Goal: Find specific page/section: Find specific page/section

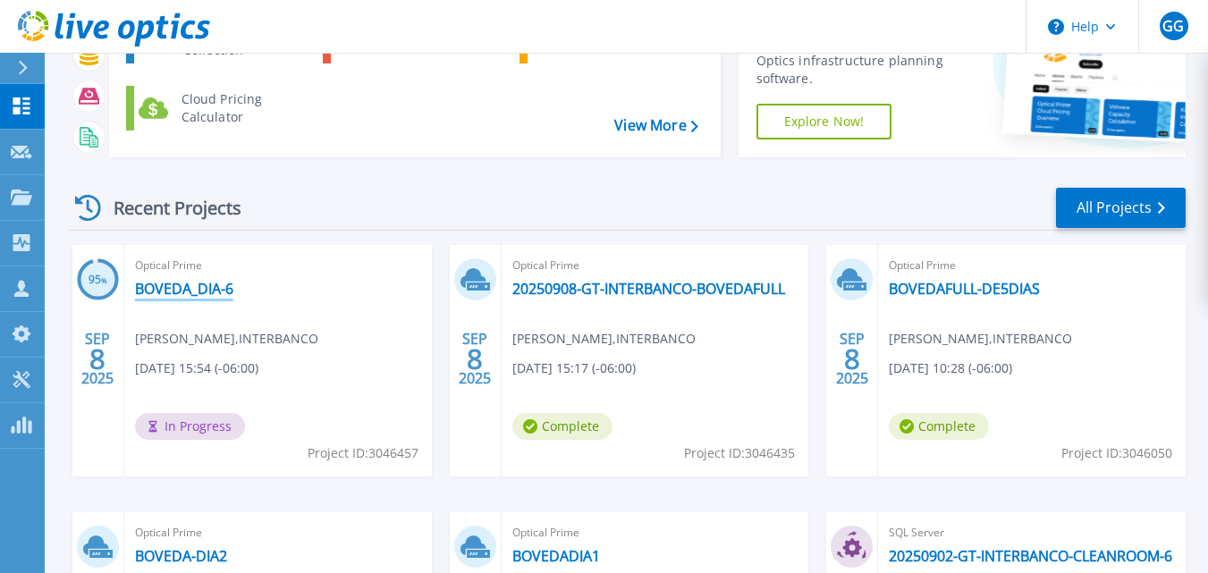
scroll to position [142, 0]
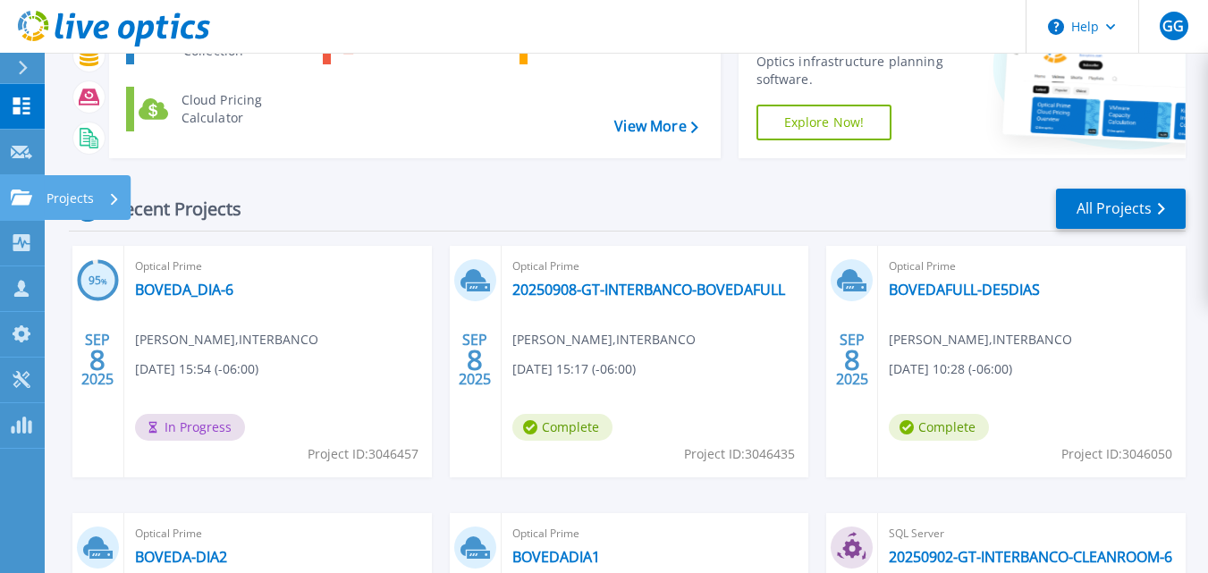
click at [78, 200] on p "Projects" at bounding box center [70, 198] width 47 height 47
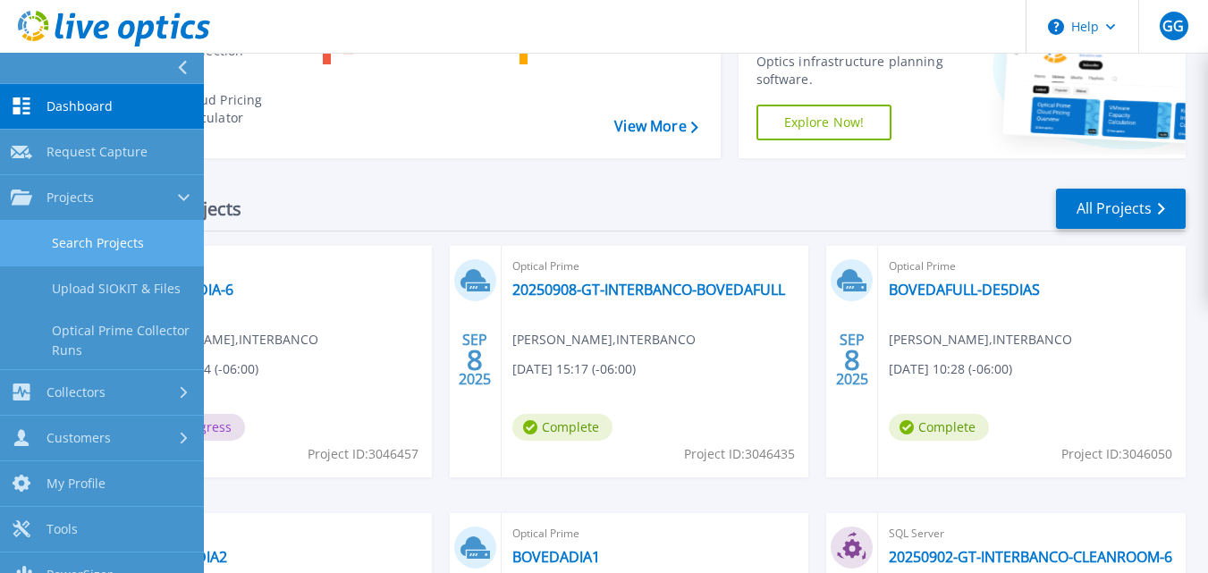
click at [106, 244] on link "Search Projects" at bounding box center [102, 244] width 204 height 46
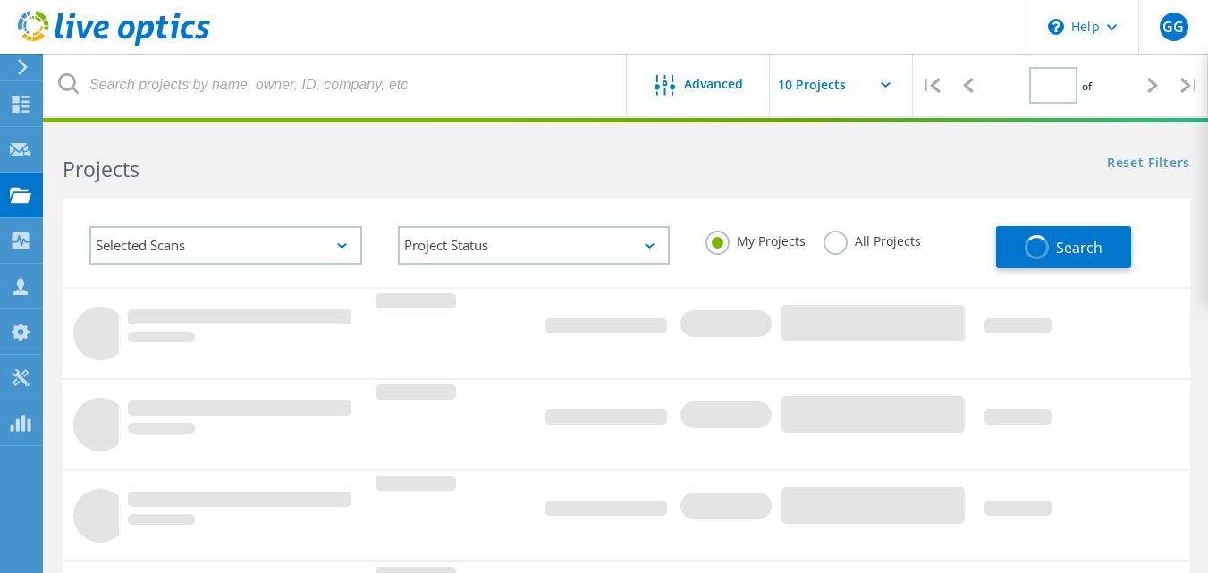
type input "1"
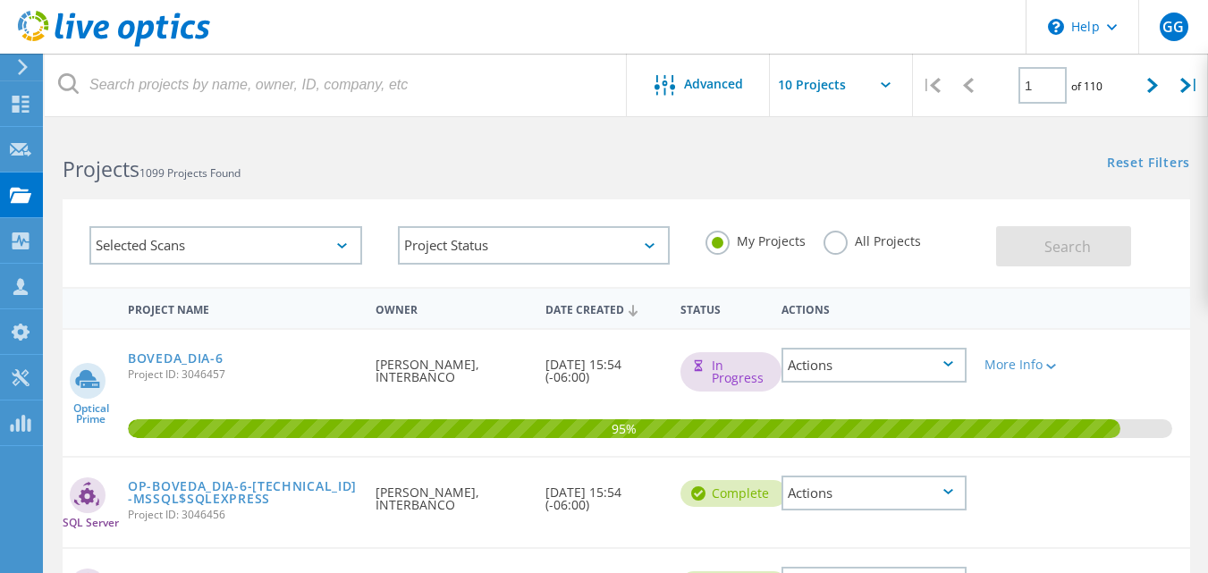
click at [843, 87] on input "text" at bounding box center [859, 85] width 179 height 63
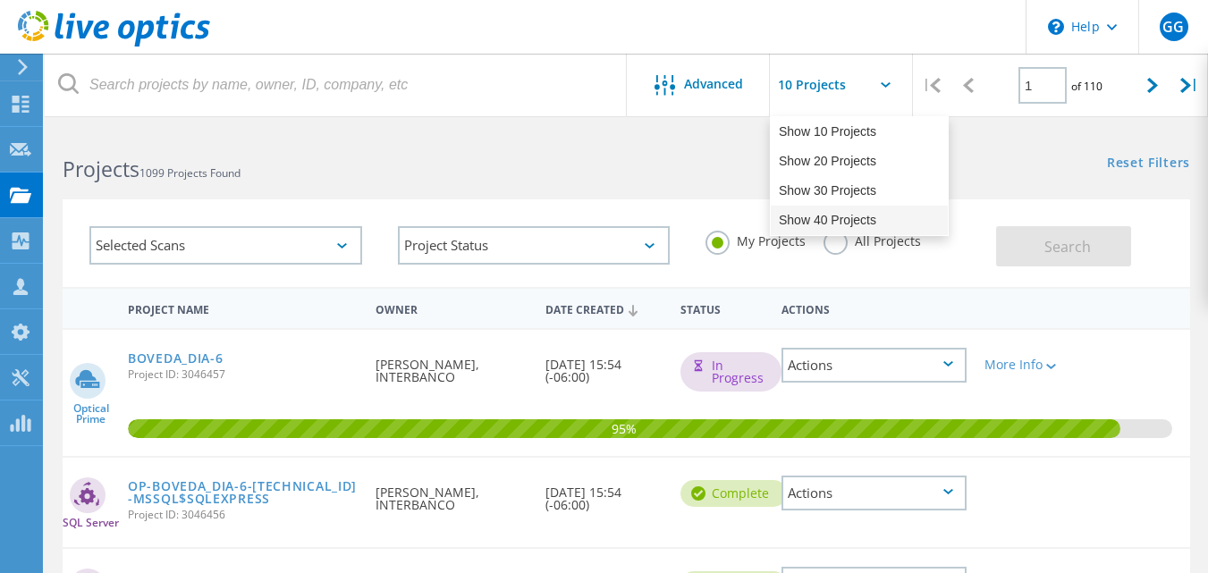
click at [815, 217] on div "Show 40 Projects" at bounding box center [859, 221] width 177 height 30
type input "Show 40 Projects"
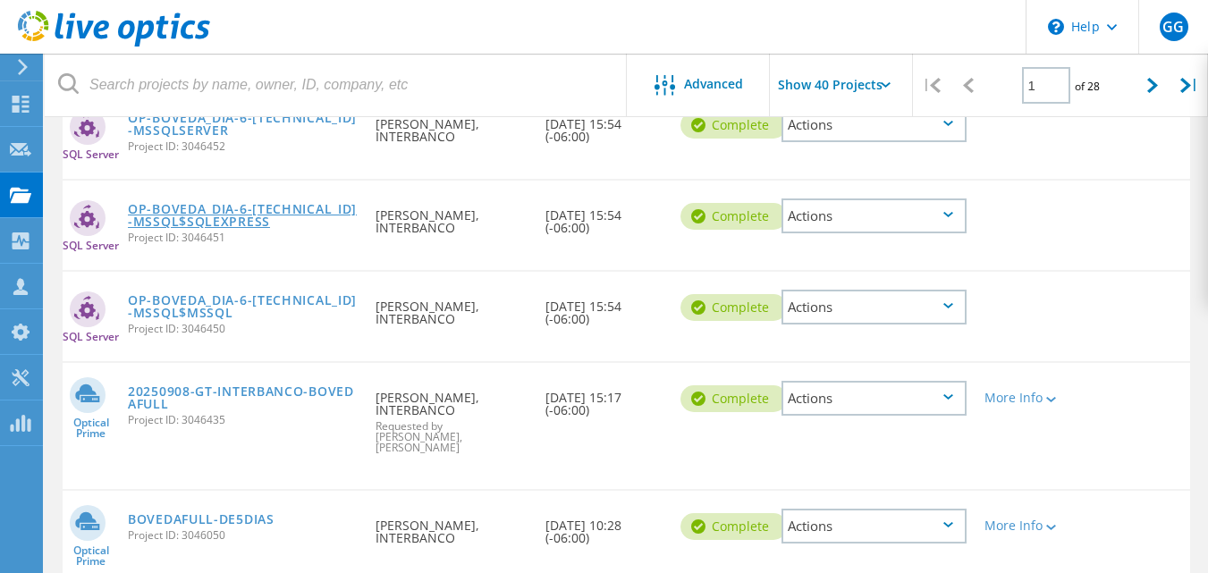
scroll to position [736, 0]
